Goal: Task Accomplishment & Management: Manage account settings

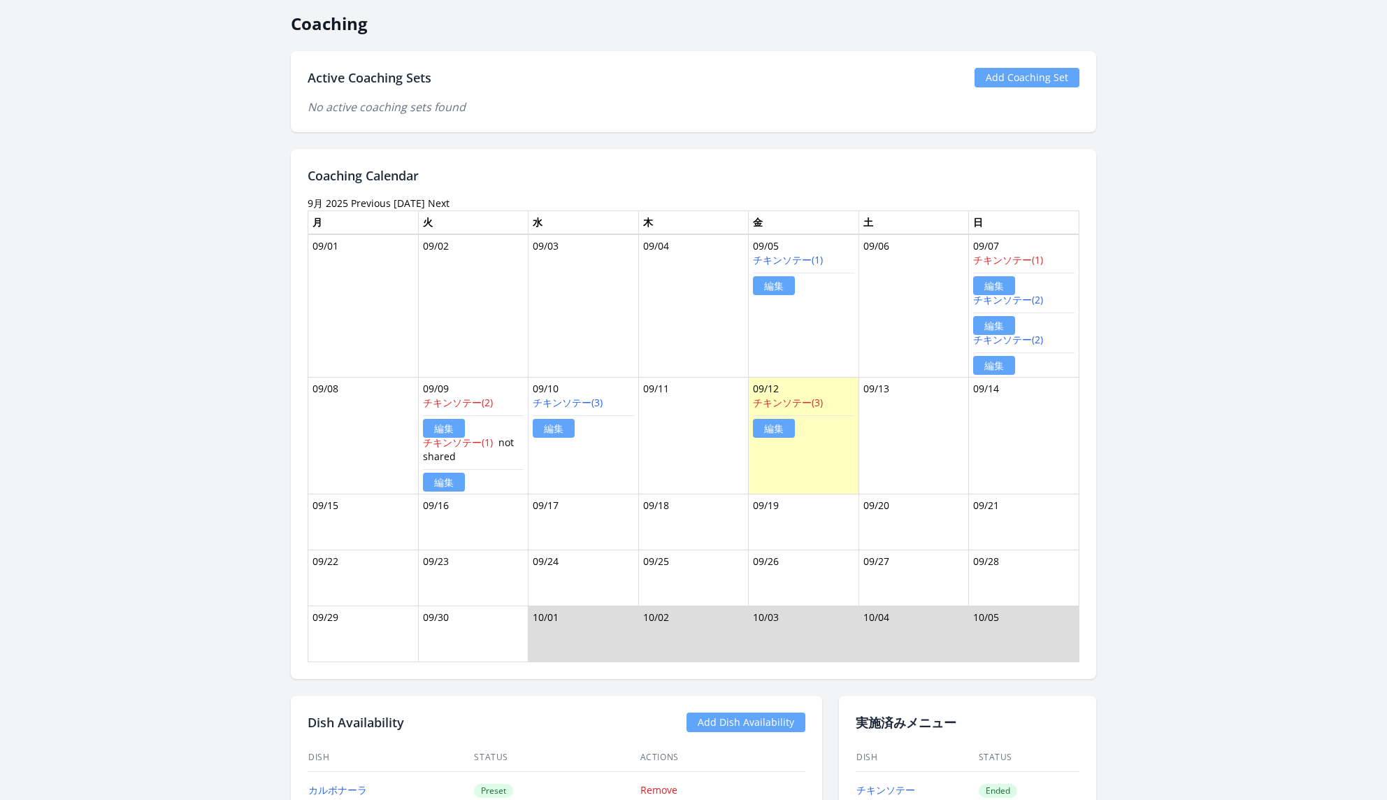
scroll to position [1061, 0]
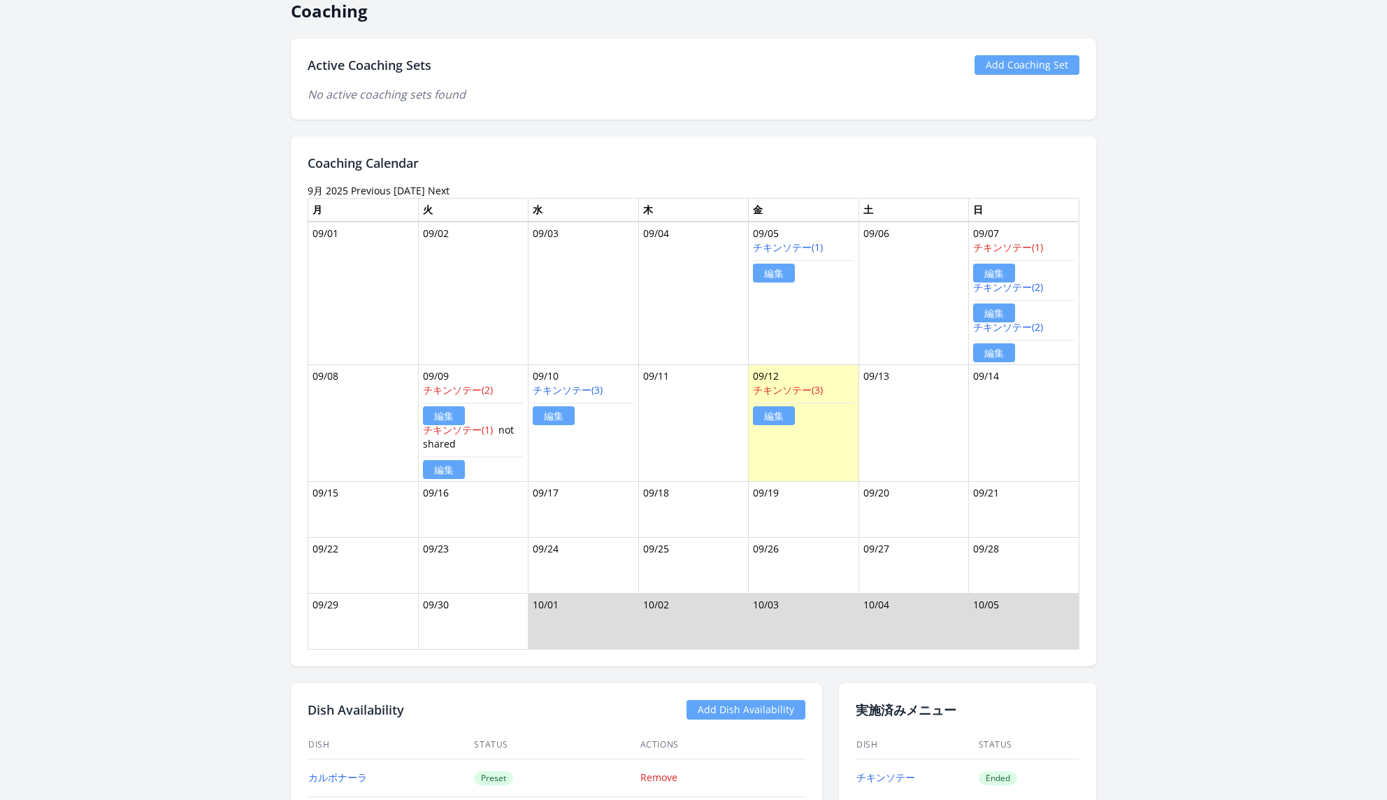
click at [1026, 55] on link "Add Coaching Set" at bounding box center [1027, 65] width 105 height 20
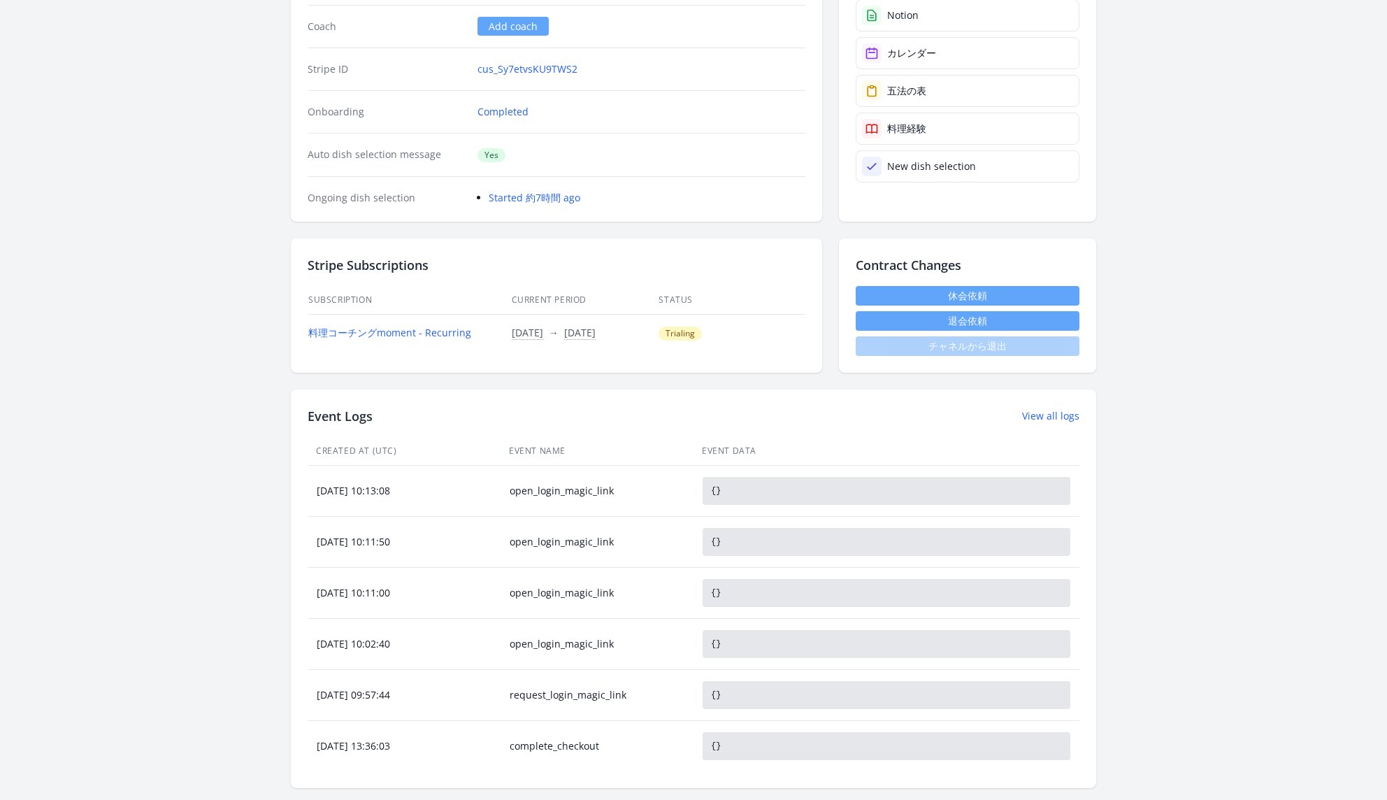
scroll to position [149, 0]
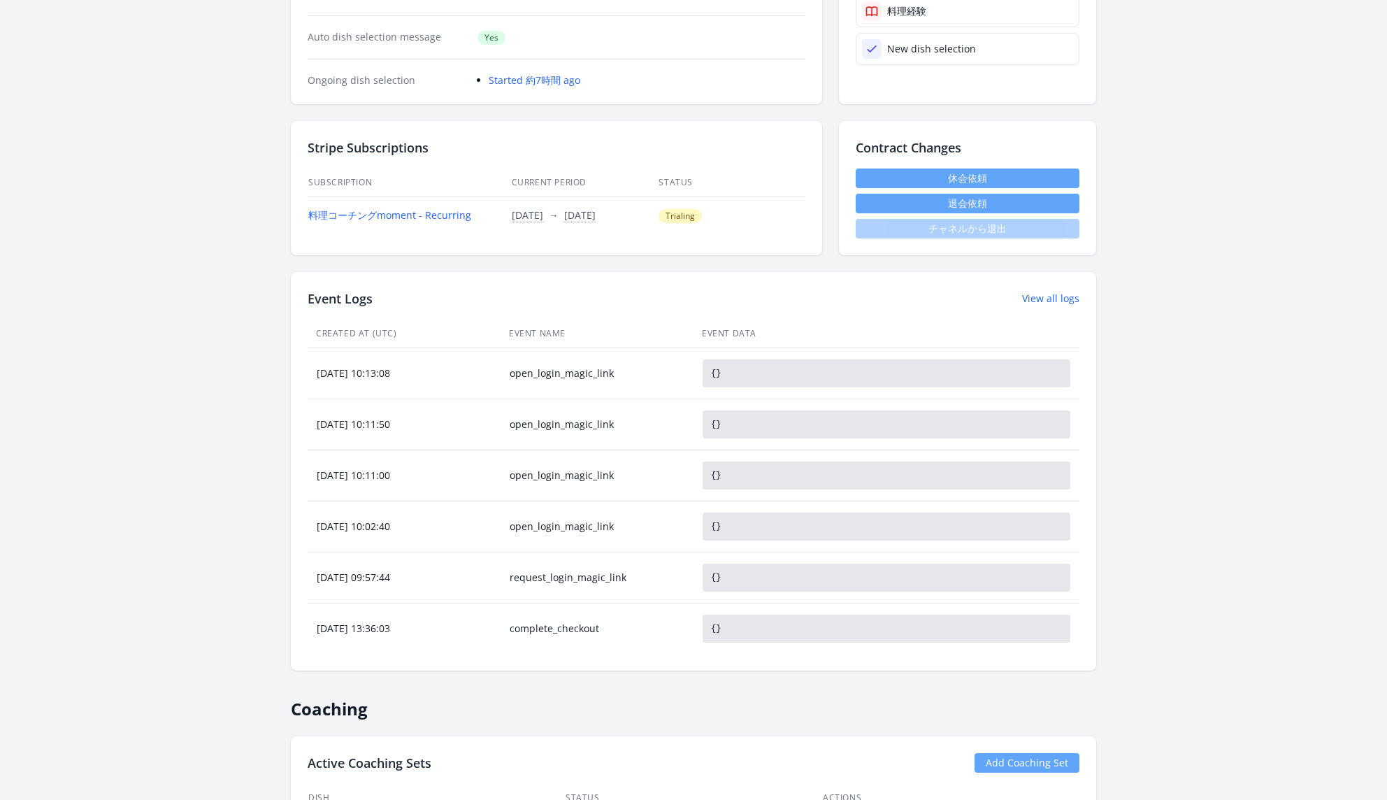
scroll to position [208, 0]
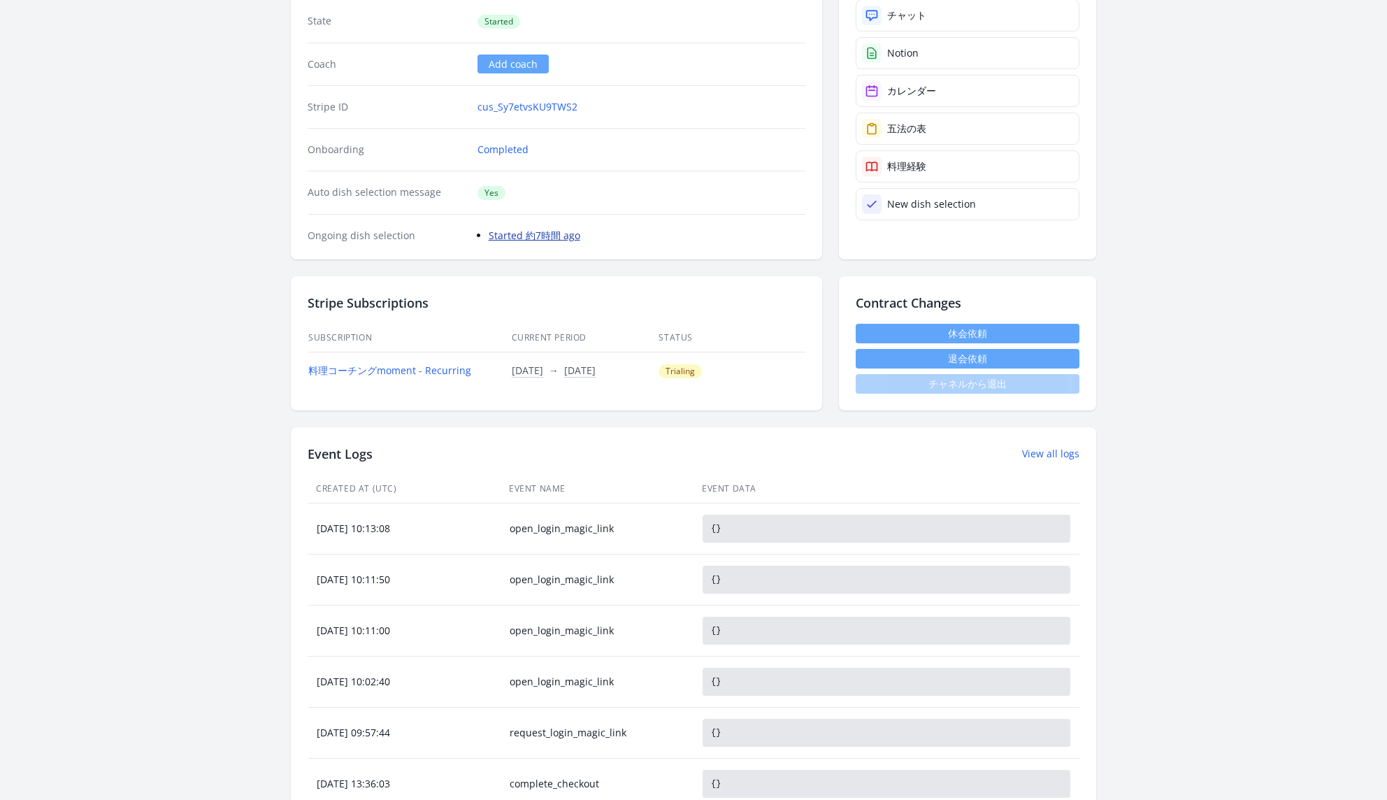
click at [557, 230] on link "Started 約7時間 ago" at bounding box center [535, 235] width 92 height 13
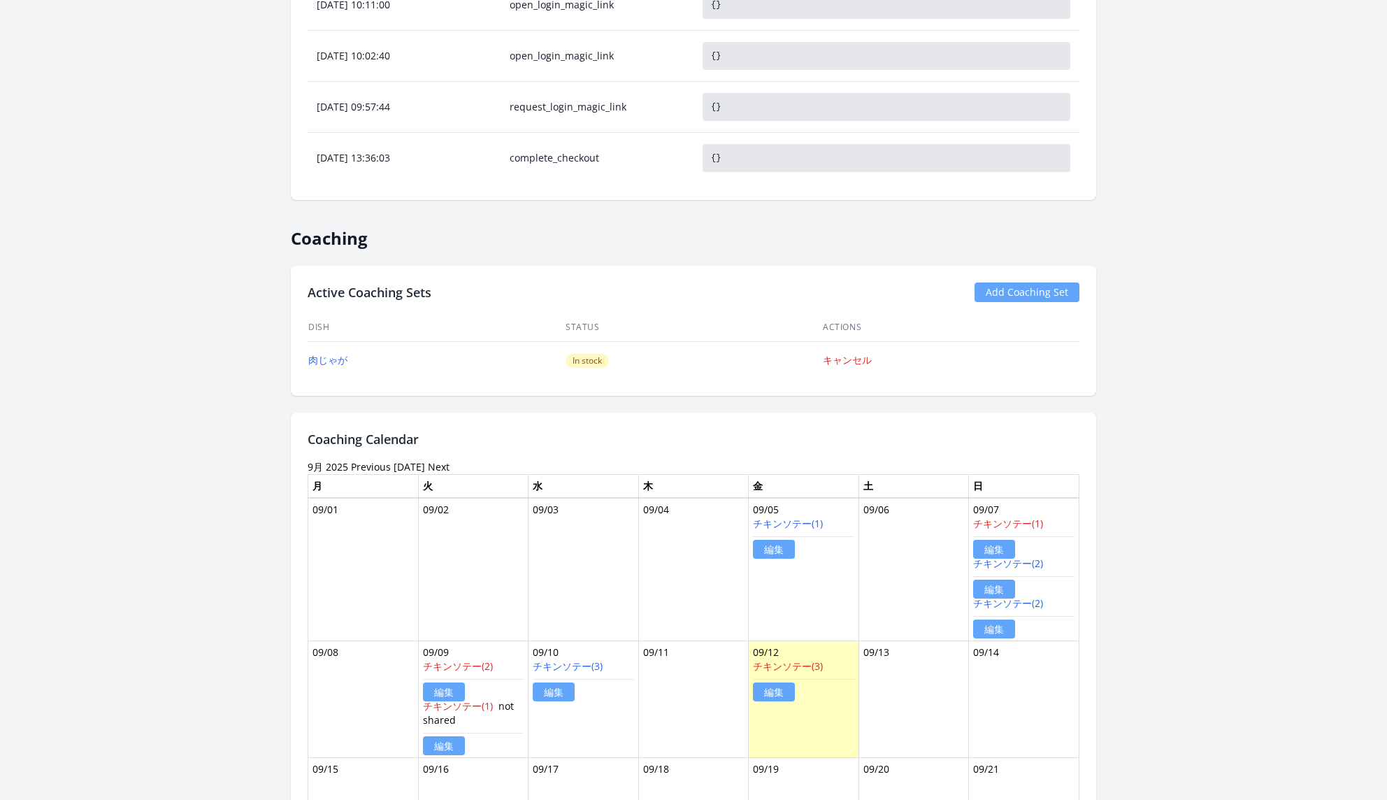
scroll to position [993, 0]
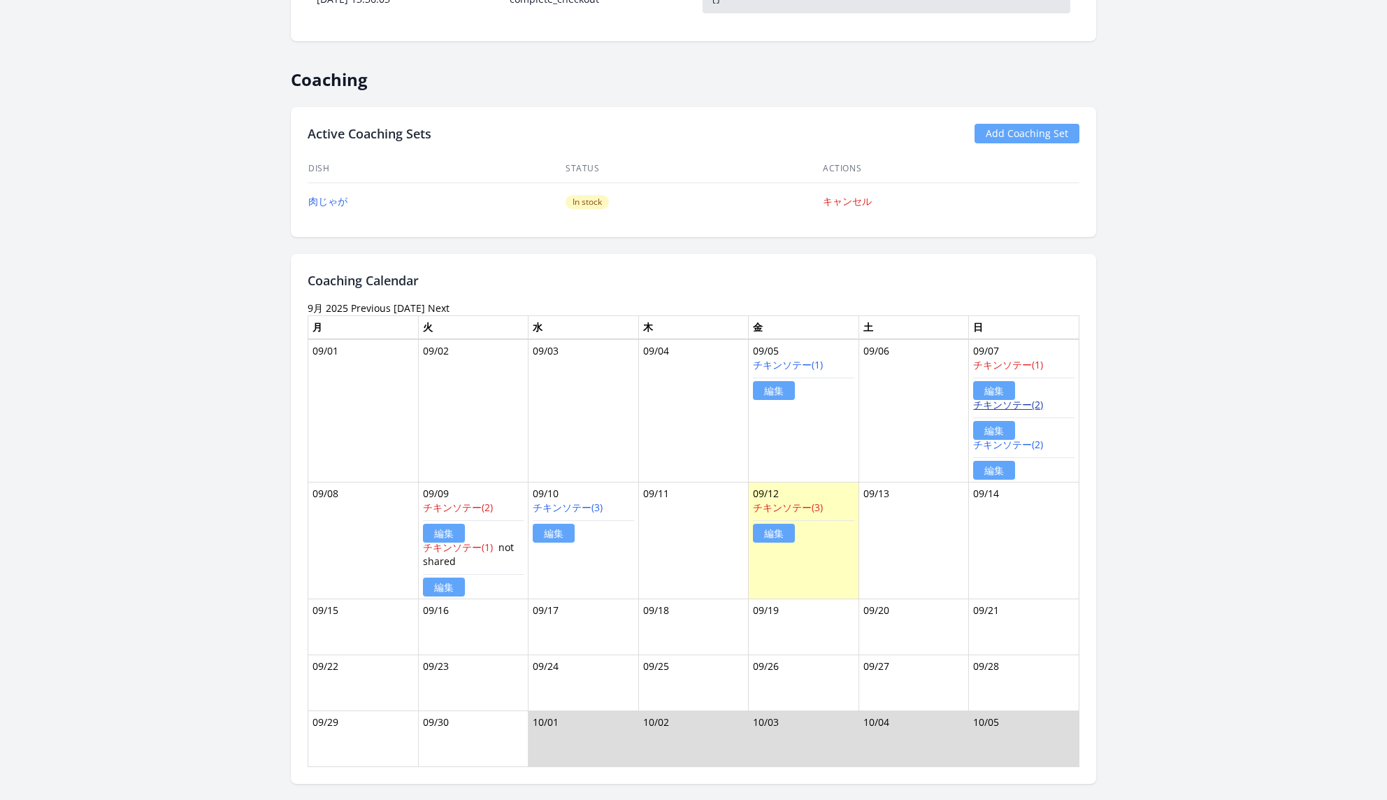
click at [1010, 399] on link "チキンソテー(2)" at bounding box center [1008, 404] width 70 height 13
click at [1030, 438] on link "チキンソテー(2)" at bounding box center [1008, 444] width 70 height 13
click at [1019, 398] on link "チキンソテー(2)" at bounding box center [1008, 404] width 70 height 13
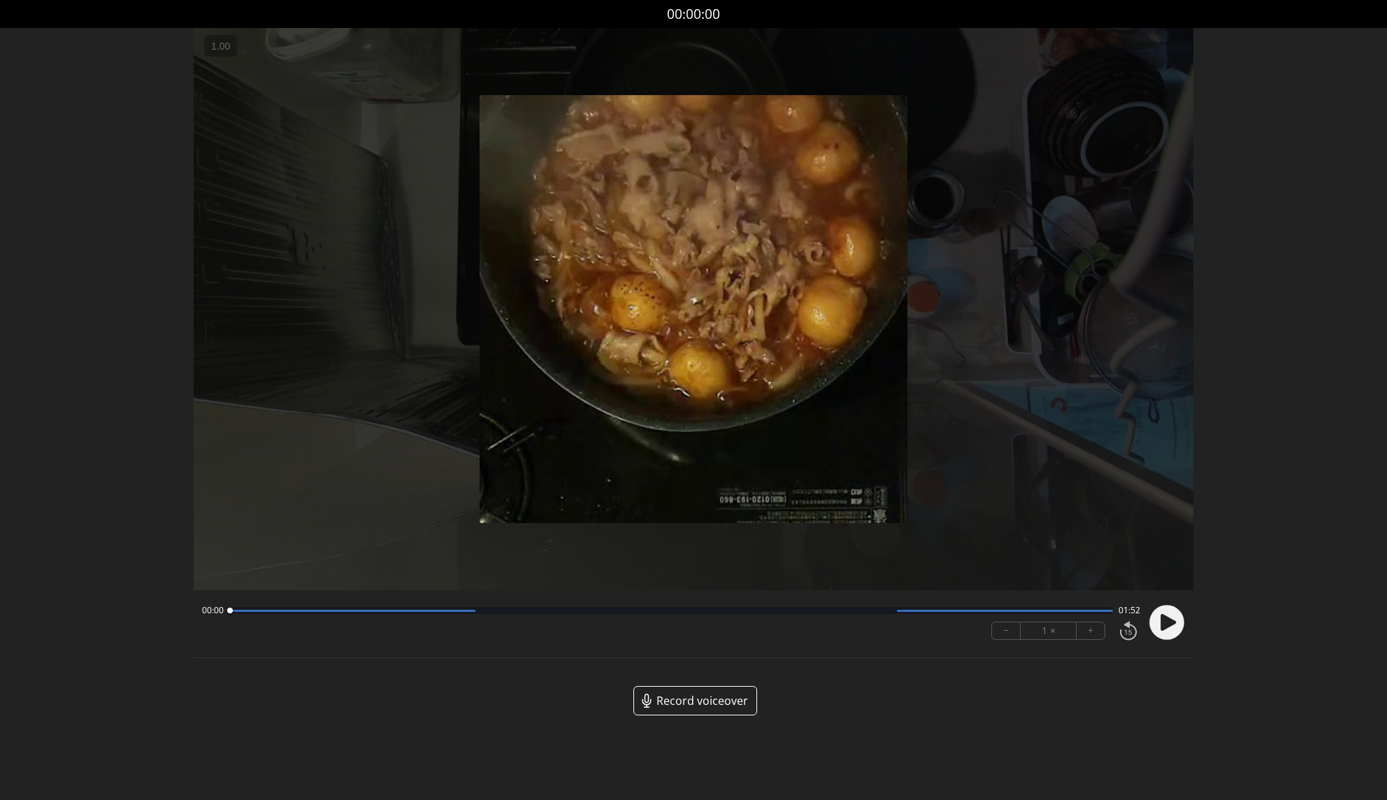
click at [1154, 628] on circle at bounding box center [1167, 623] width 35 height 35
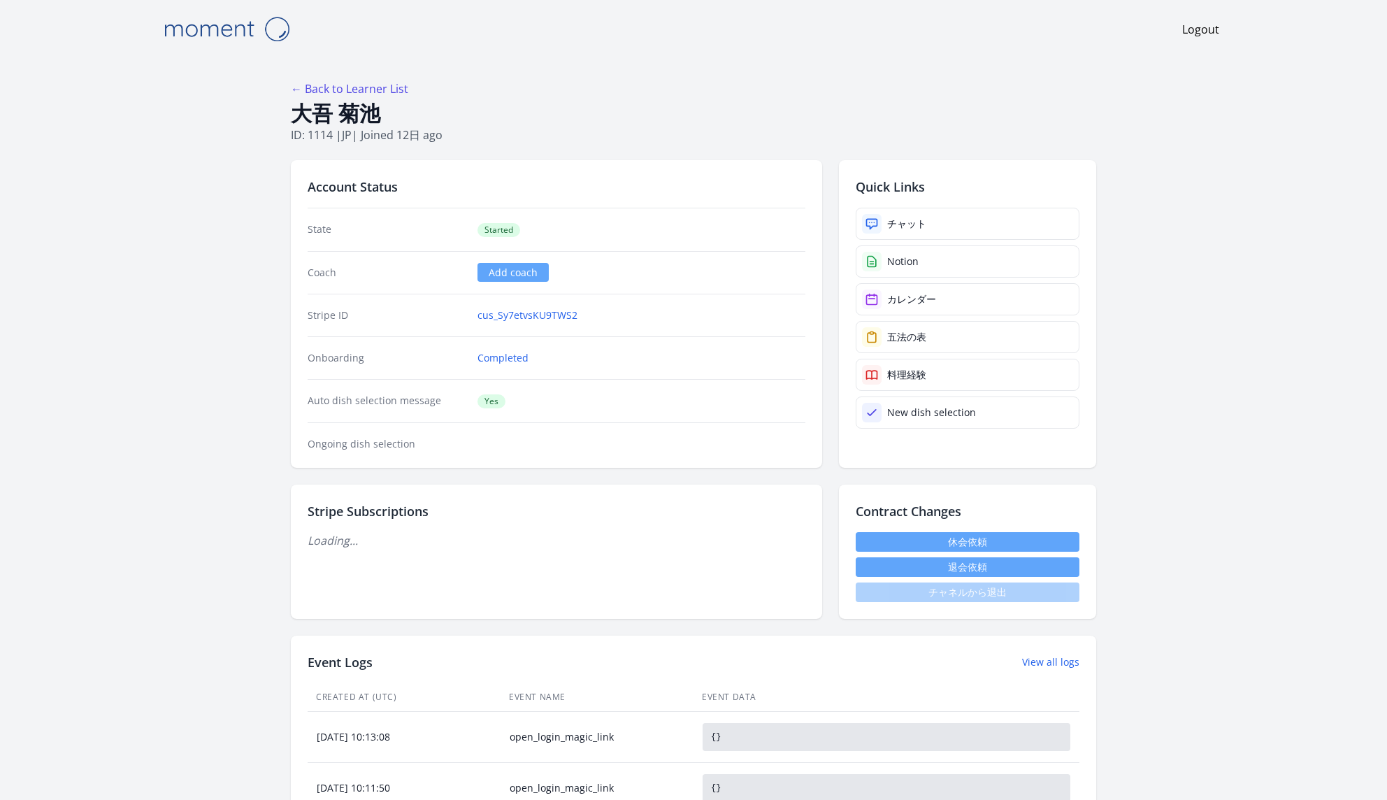
scroll to position [991, 0]
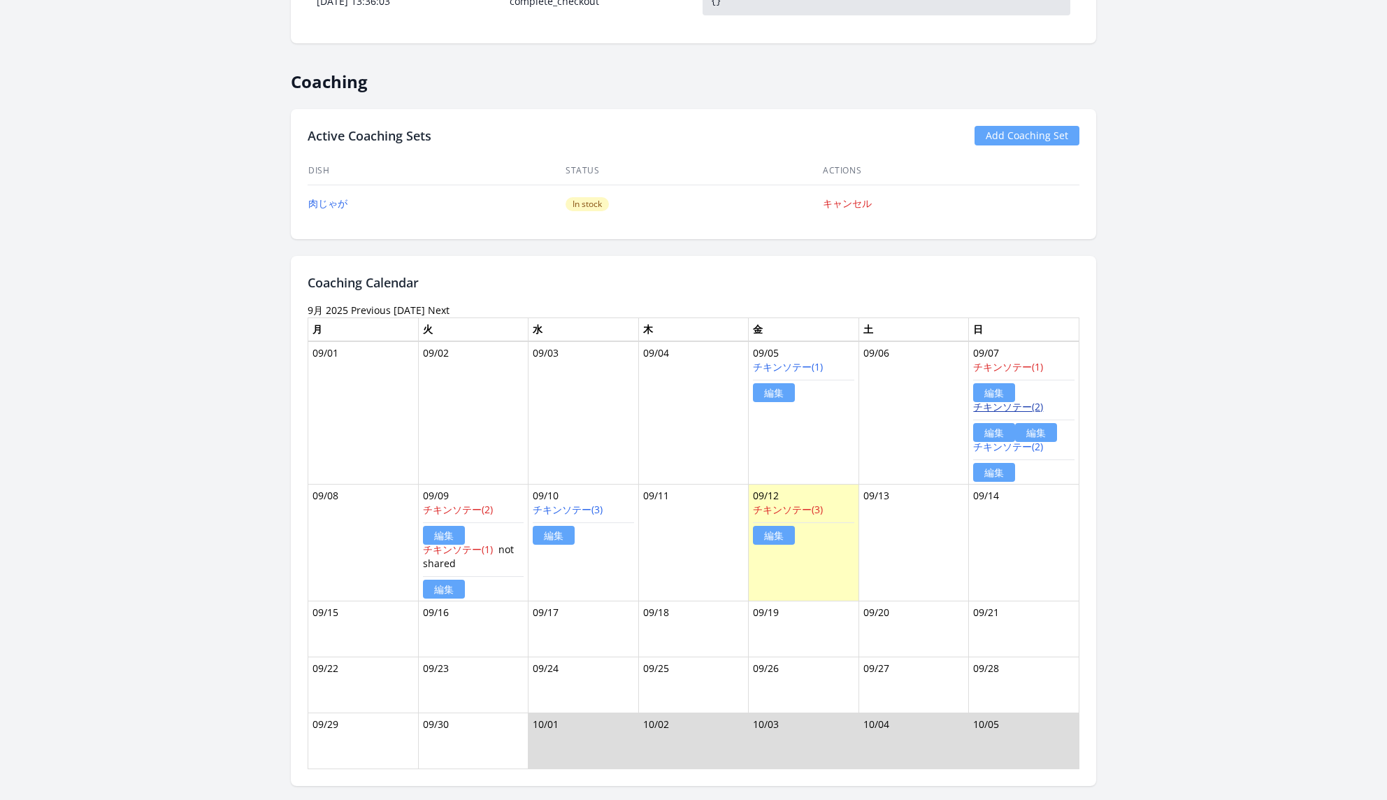
click at [1017, 402] on link "チキンソテー(2)" at bounding box center [1008, 406] width 70 height 13
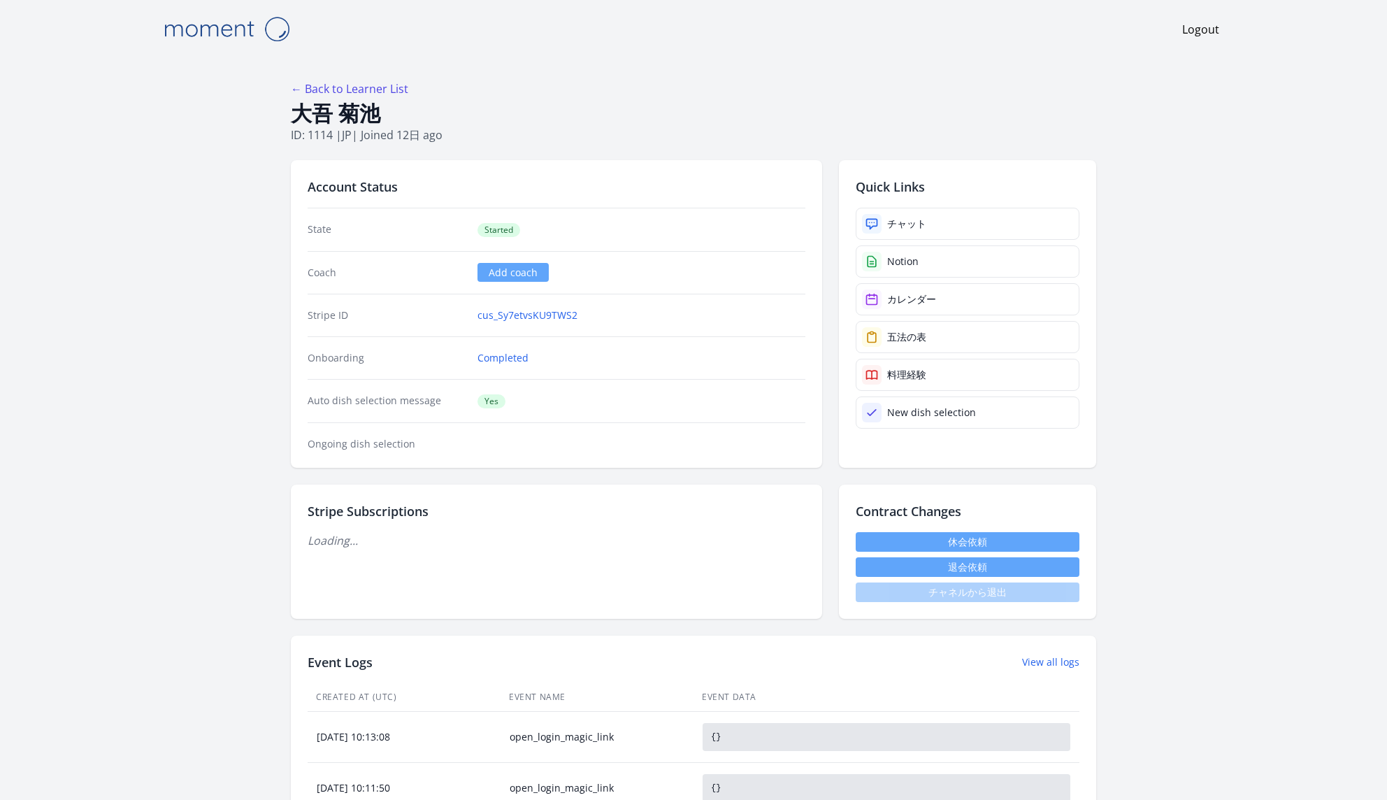
scroll to position [989, 0]
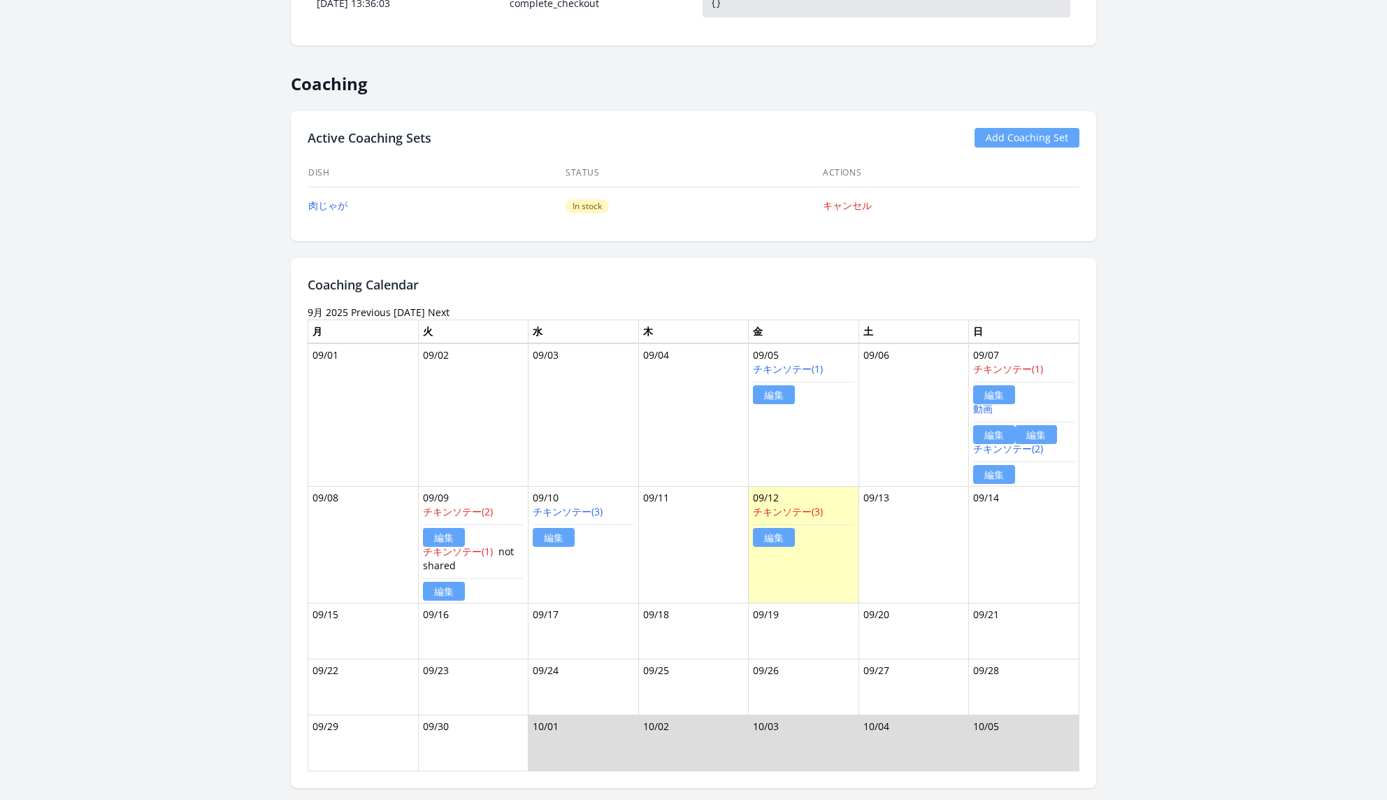
click at [1032, 430] on link "編集" at bounding box center [1036, 434] width 42 height 19
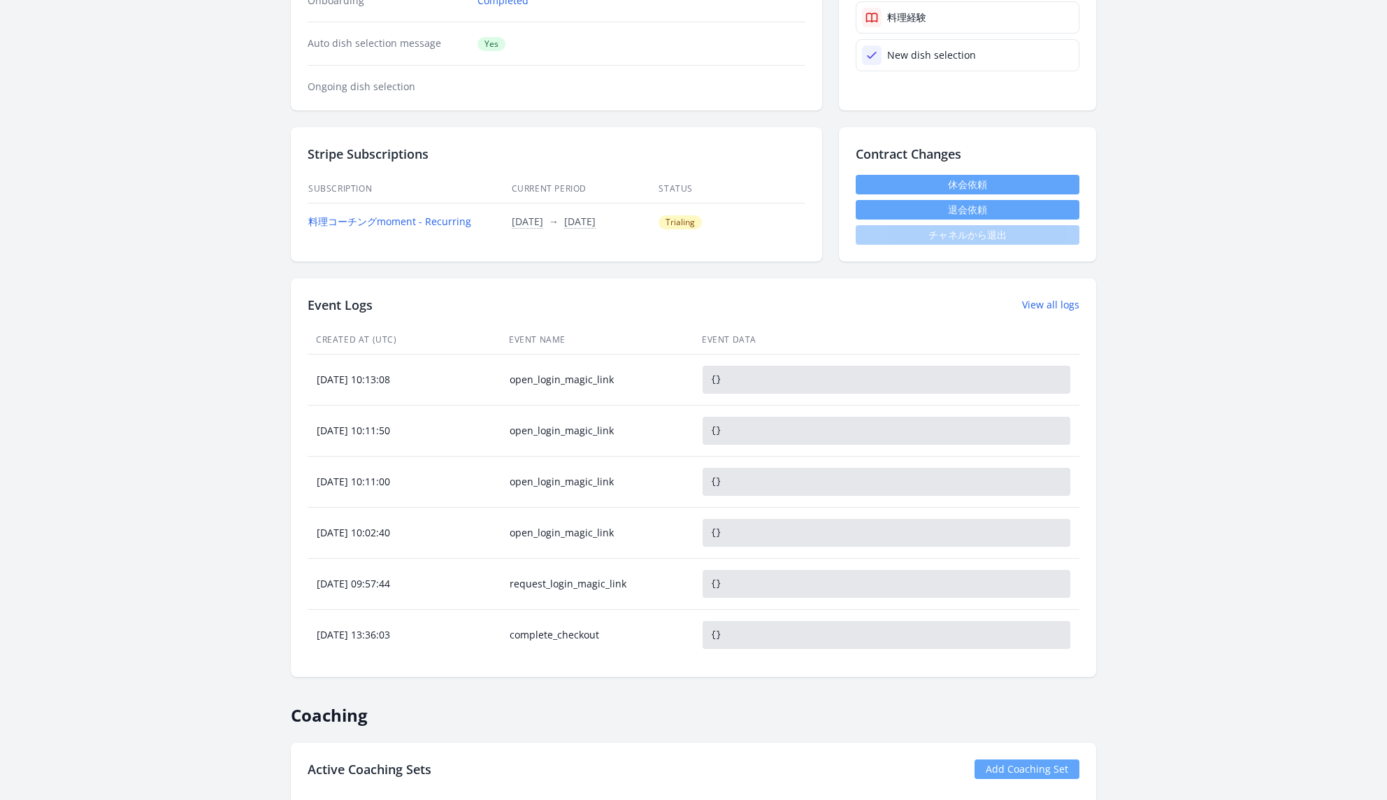
scroll to position [531, 0]
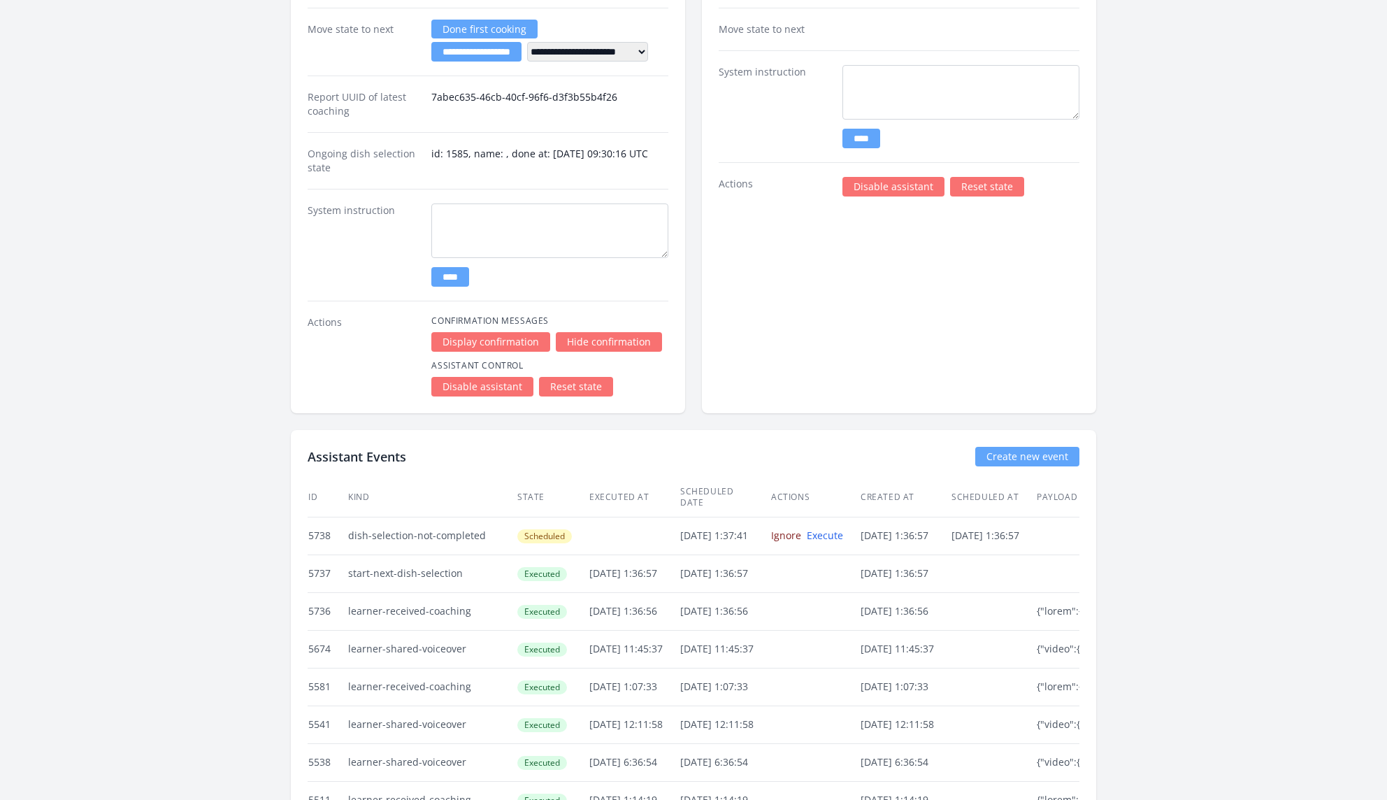
scroll to position [2593, 0]
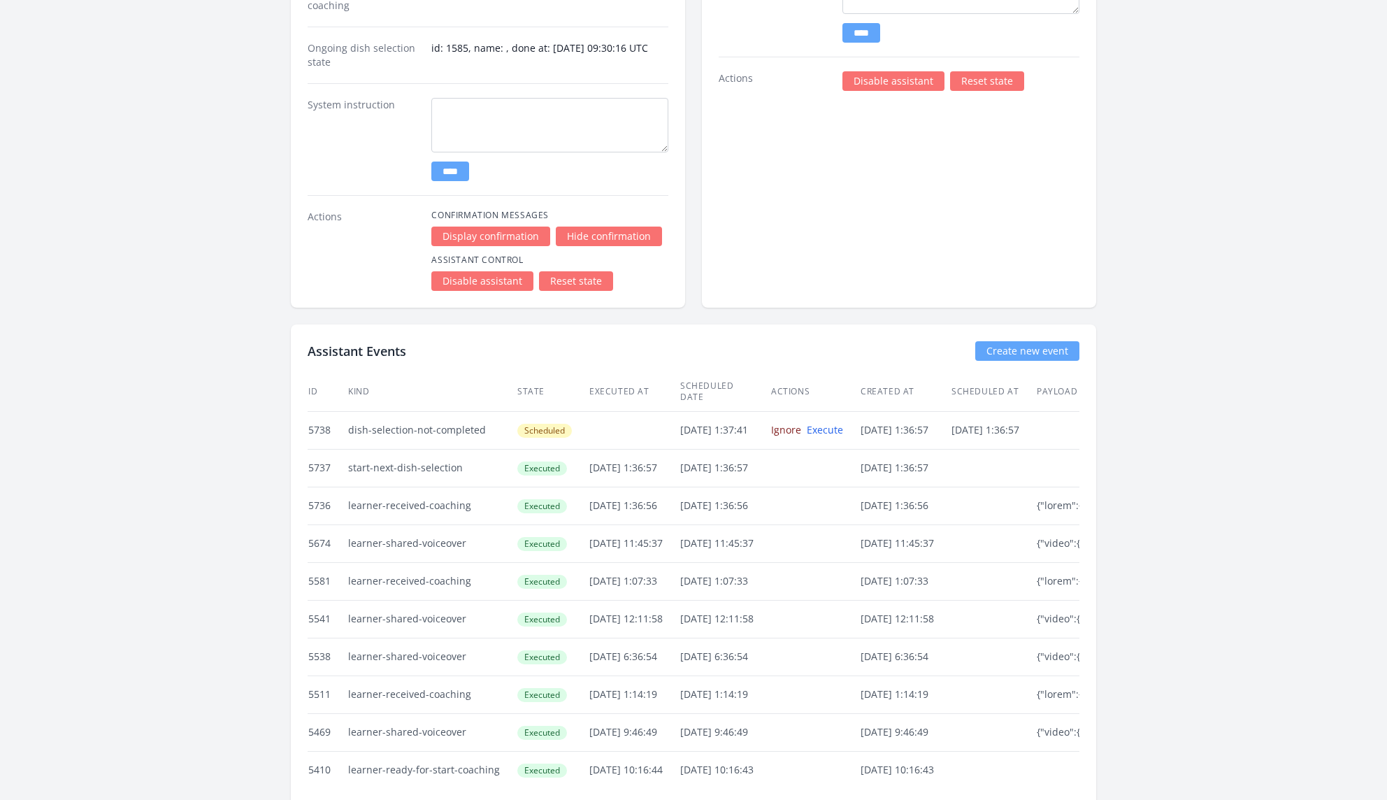
click at [801, 423] on link "Ignore" at bounding box center [786, 429] width 30 height 13
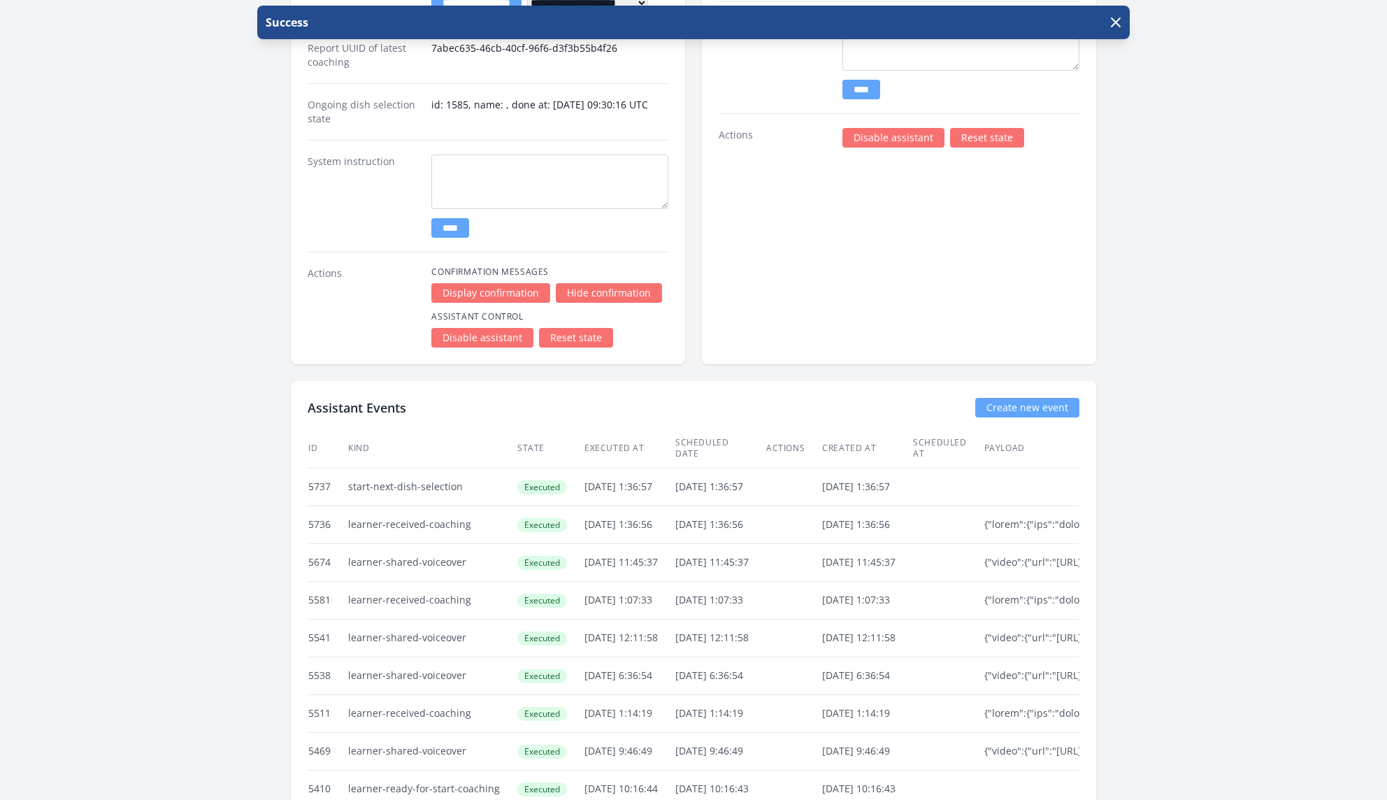
scroll to position [2568, 0]
